Goal: Information Seeking & Learning: Learn about a topic

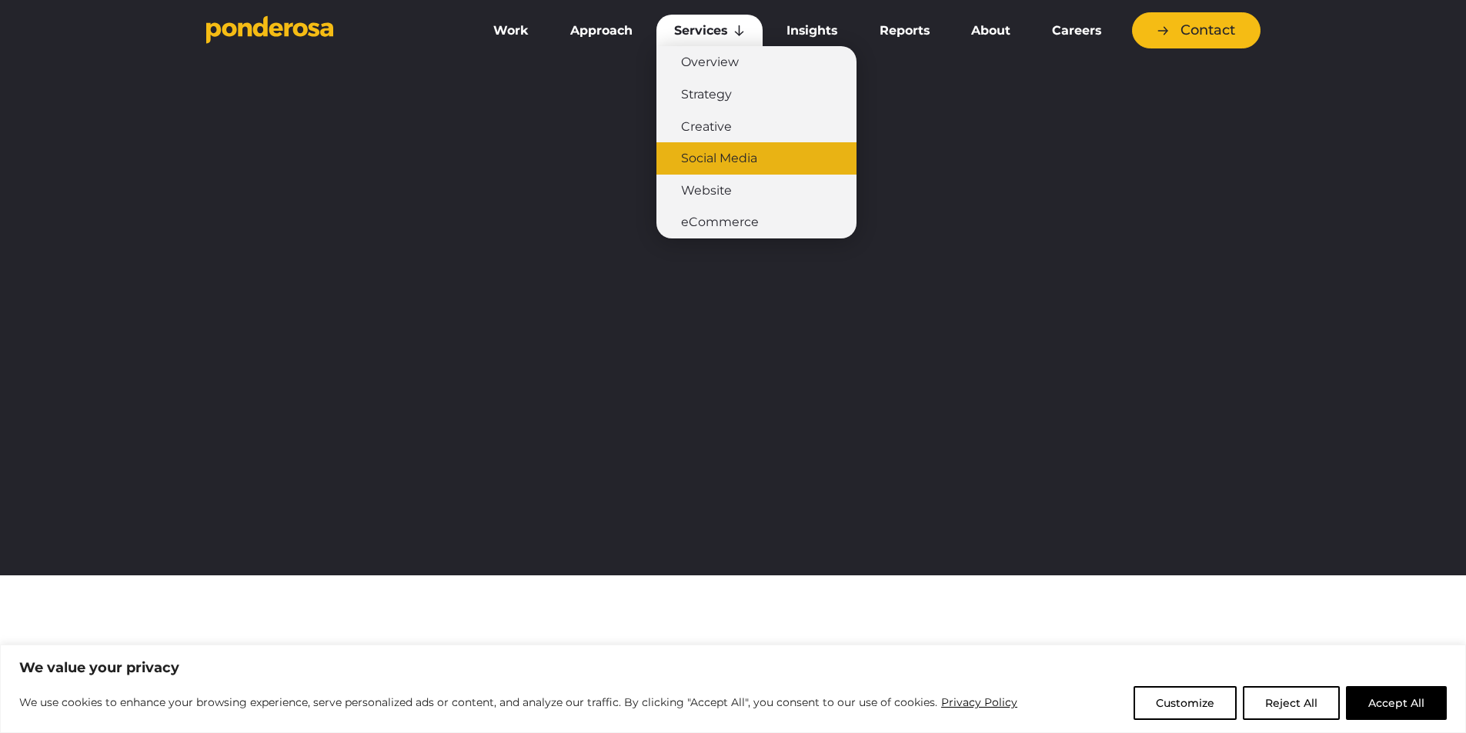
click at [724, 162] on link "Social Media" at bounding box center [756, 158] width 200 height 32
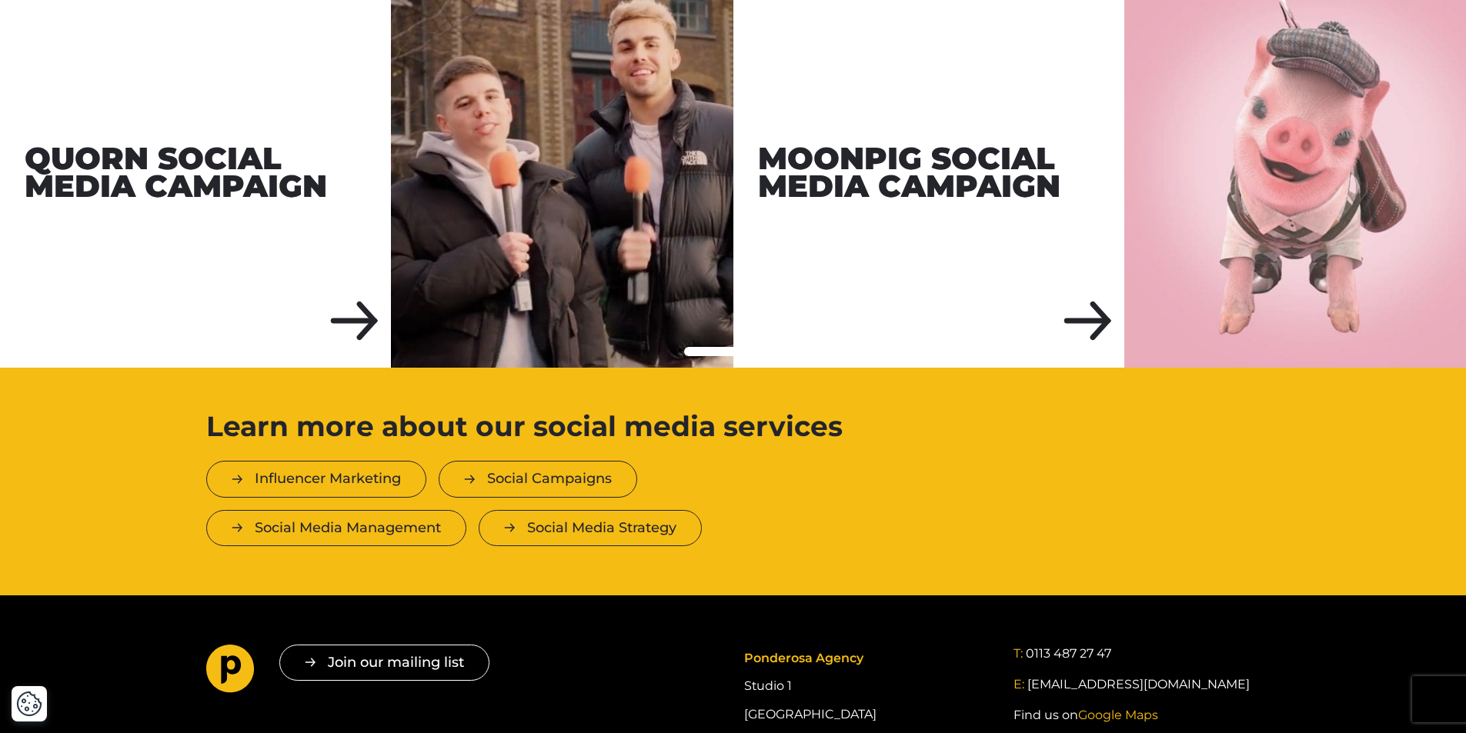
scroll to position [2893, 0]
